Goal: Transaction & Acquisition: Purchase product/service

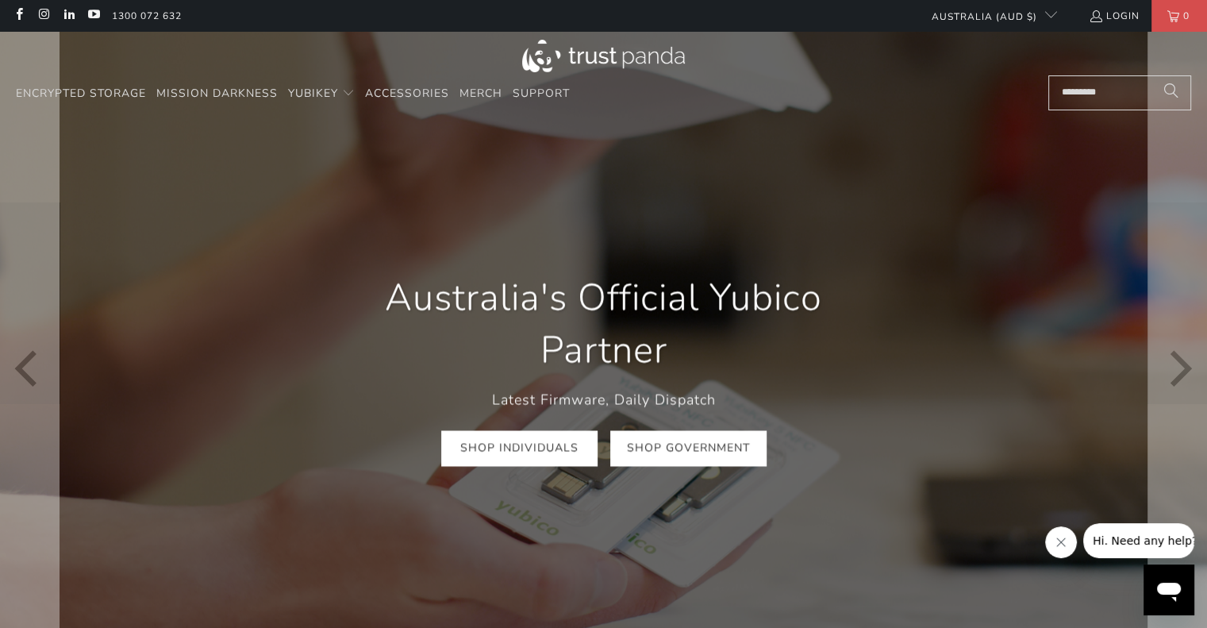
click at [627, 448] on link "Shop Government" at bounding box center [688, 449] width 156 height 36
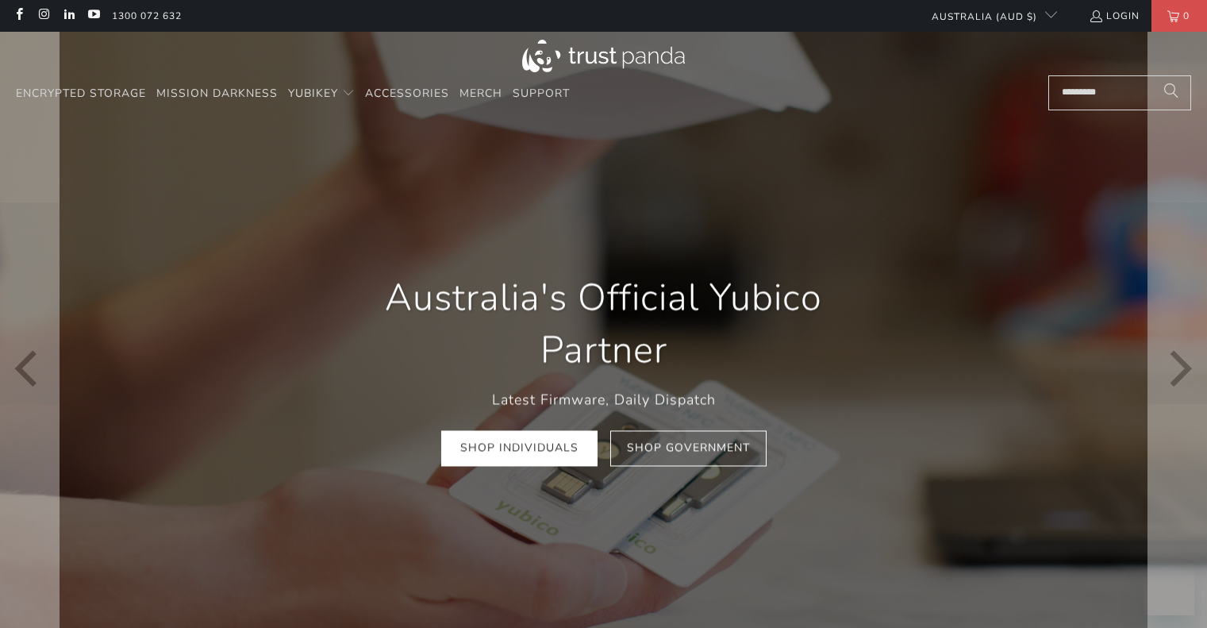
click at [562, 469] on div "Australia's Official Yubico Partner Latest Firmware, Daily Dispatch Shop Indivi…" at bounding box center [603, 369] width 571 height 242
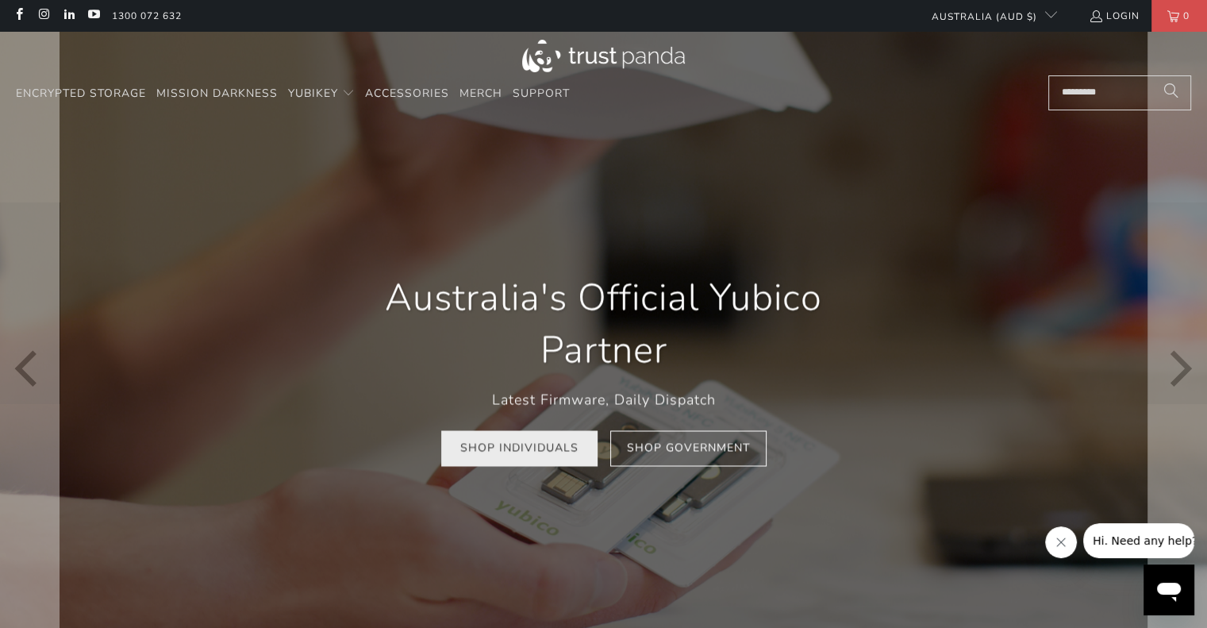
click at [563, 454] on link "Shop Individuals" at bounding box center [519, 449] width 156 height 36
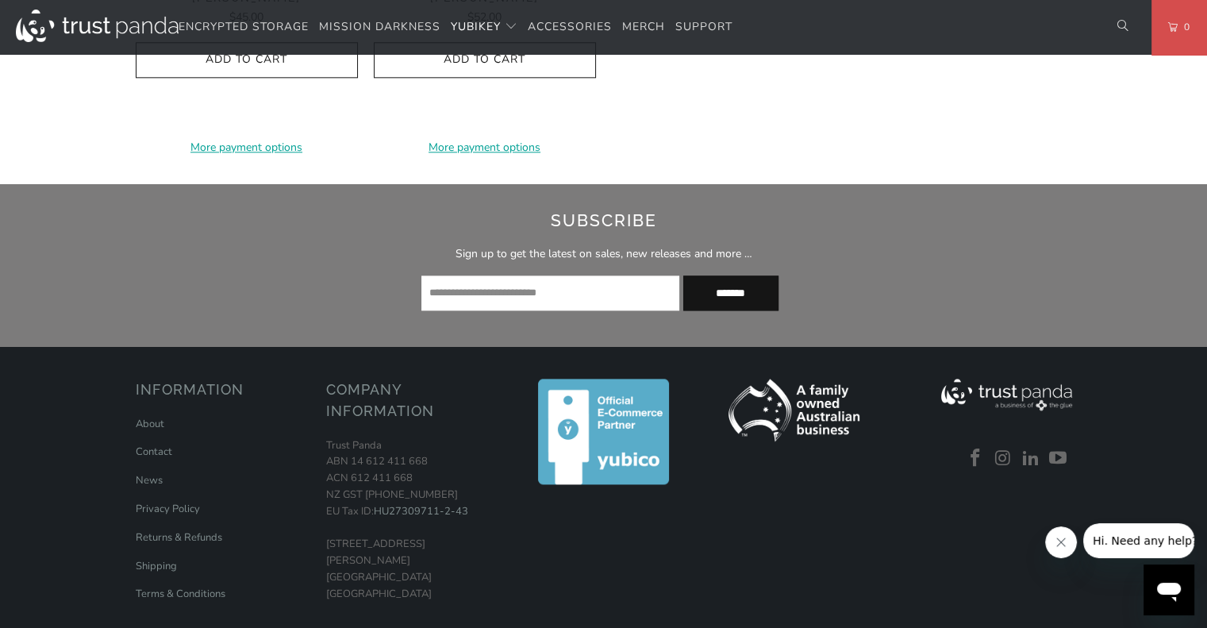
scroll to position [1984, 0]
